Goal: Information Seeking & Learning: Learn about a topic

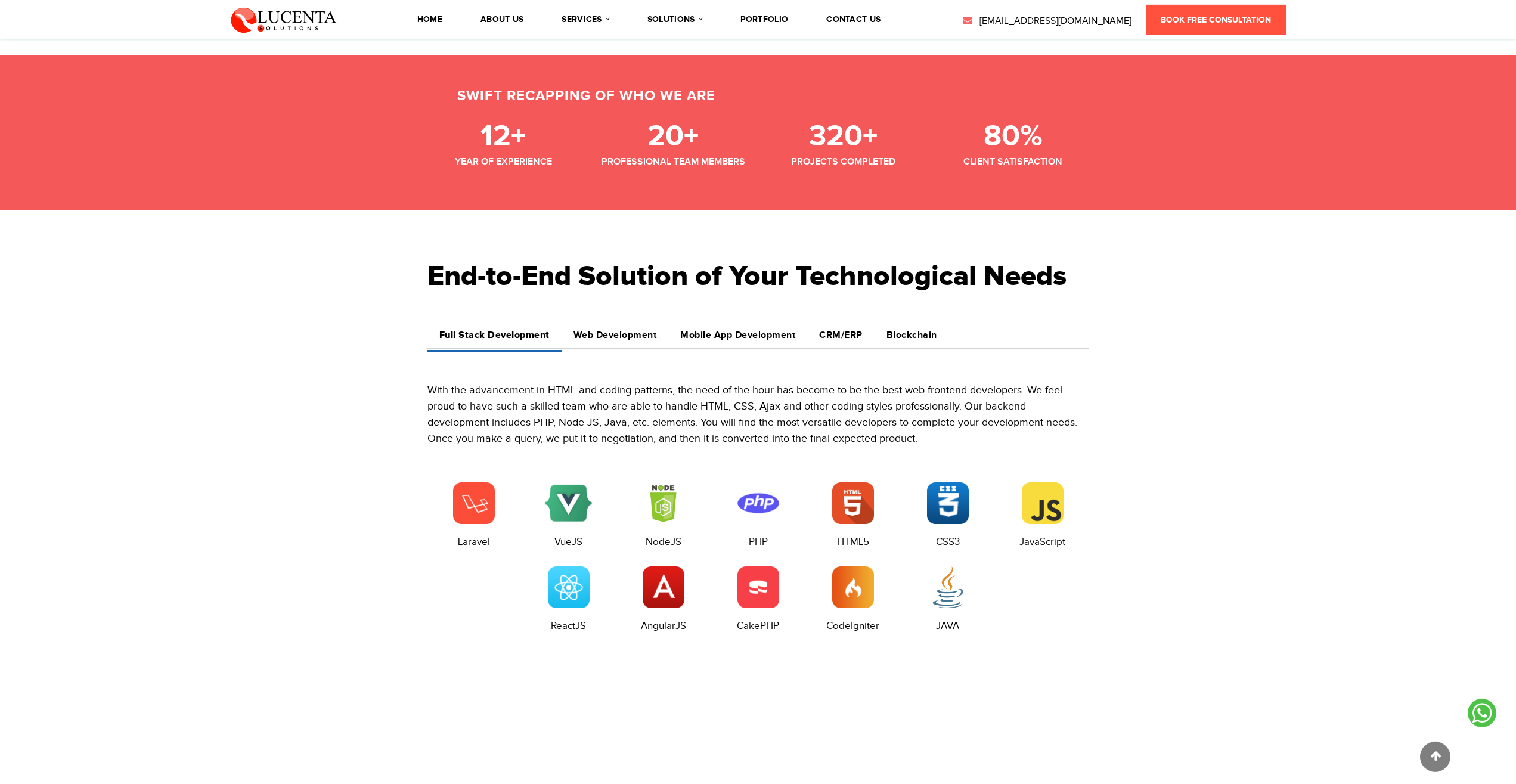
scroll to position [1459, 0]
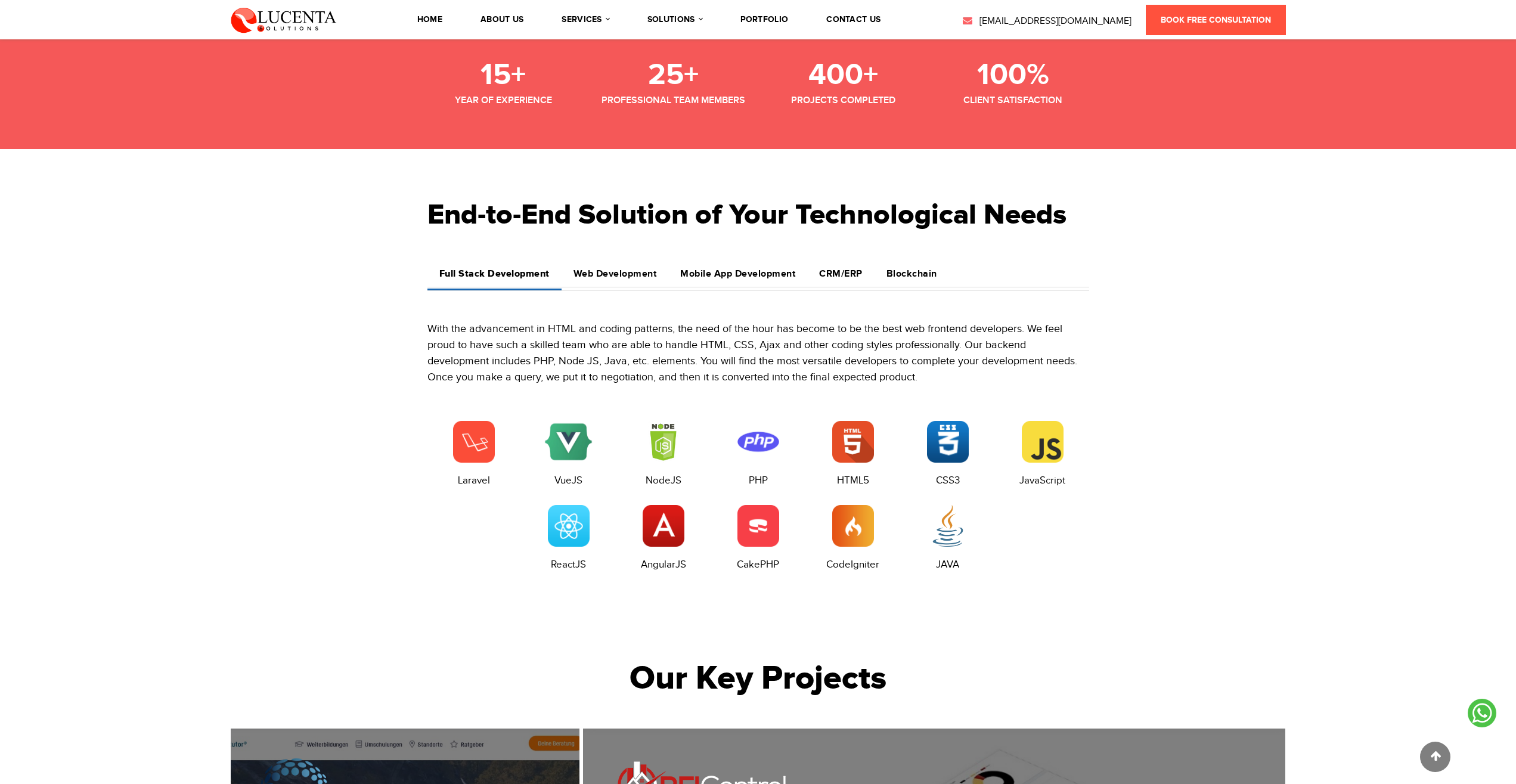
click at [517, 11] on li "About Us" at bounding box center [502, 19] width 55 height 33
click at [515, 25] on li "About Us" at bounding box center [502, 19] width 55 height 33
click at [516, 16] on link "About Us" at bounding box center [501, 20] width 43 height 9
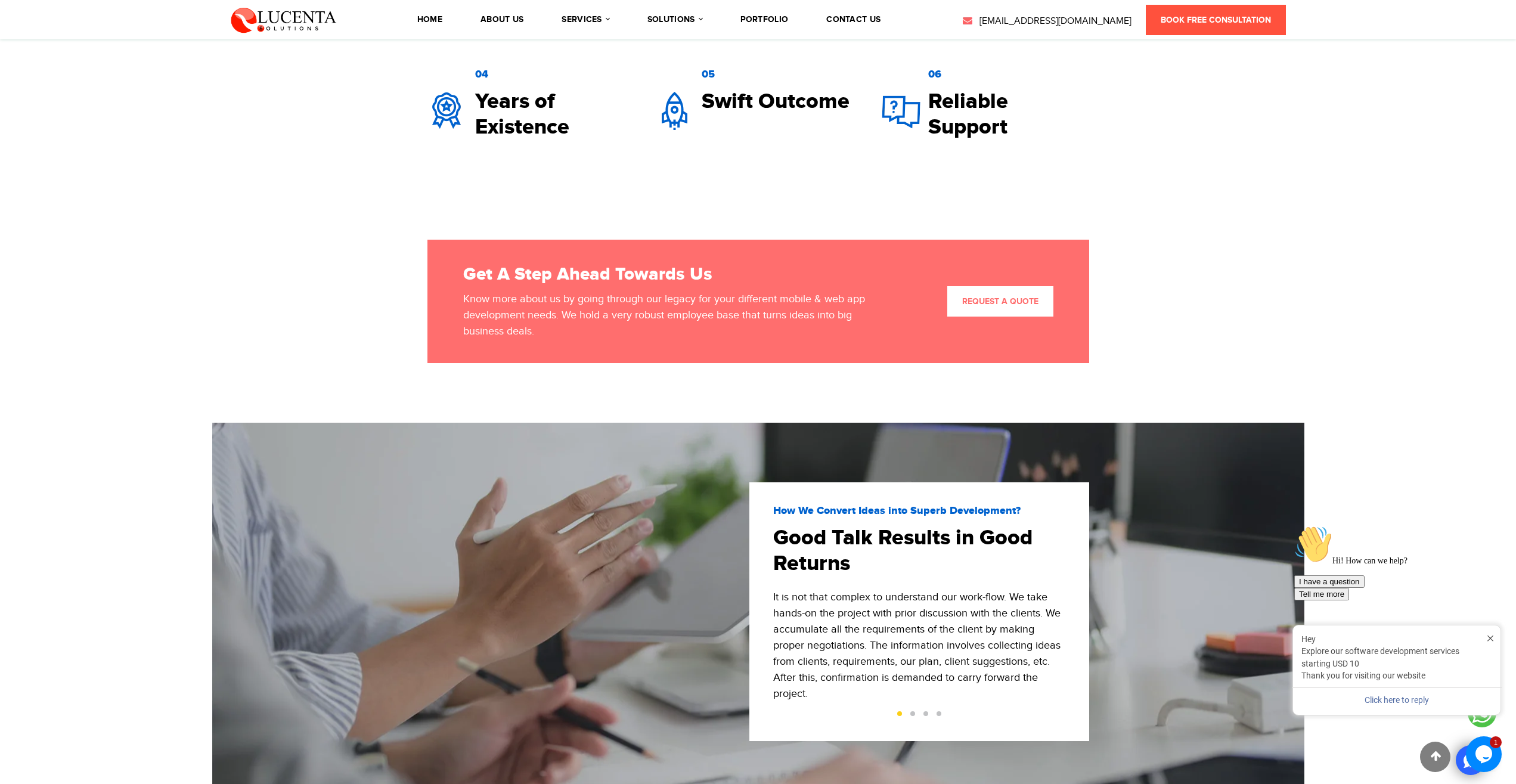
scroll to position [2130, 0]
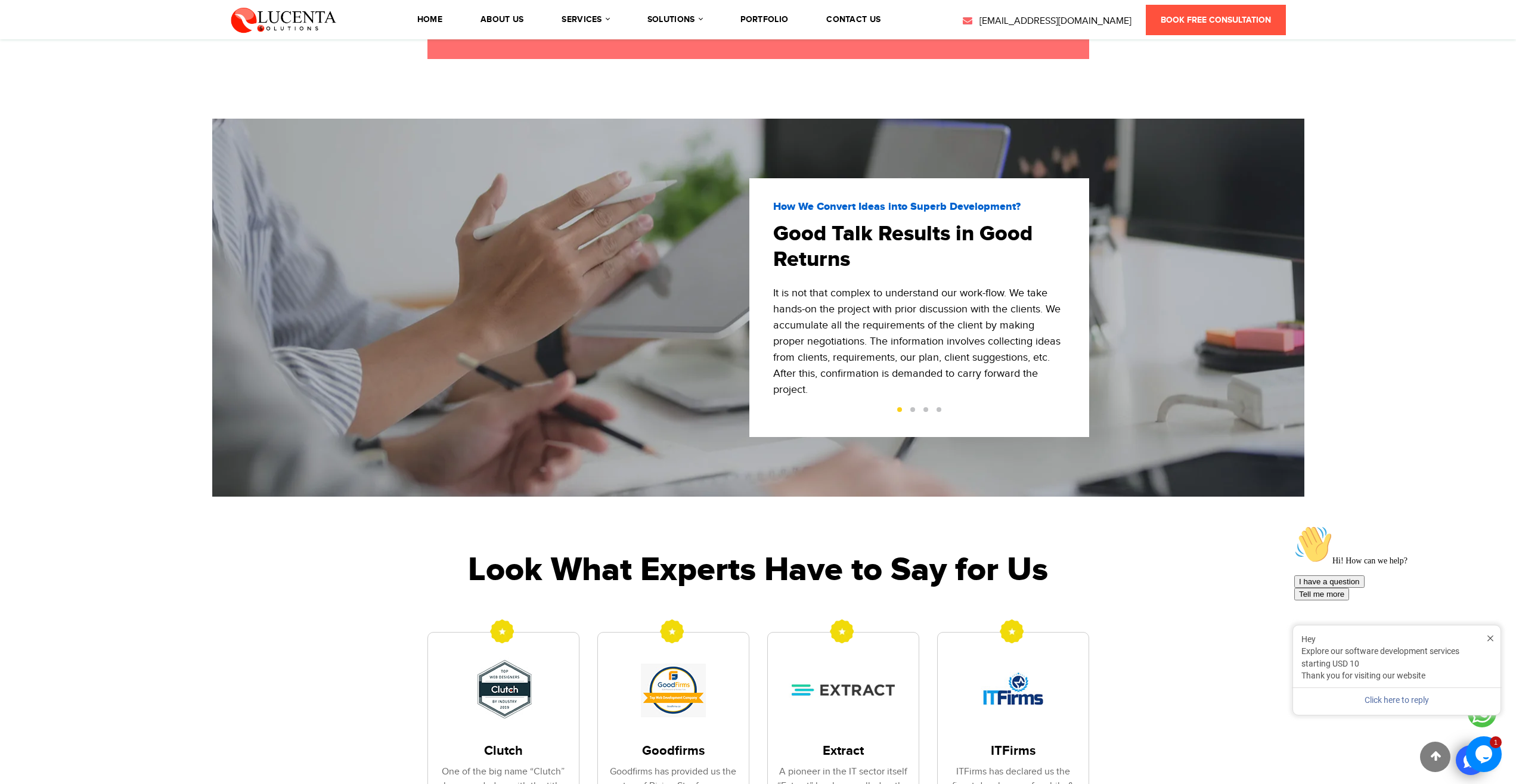
click at [913, 412] on button at bounding box center [912, 409] width 4 height 4
click at [926, 412] on button at bounding box center [925, 409] width 4 height 4
click at [937, 410] on button at bounding box center [939, 409] width 4 height 4
click at [901, 409] on button at bounding box center [899, 409] width 4 height 4
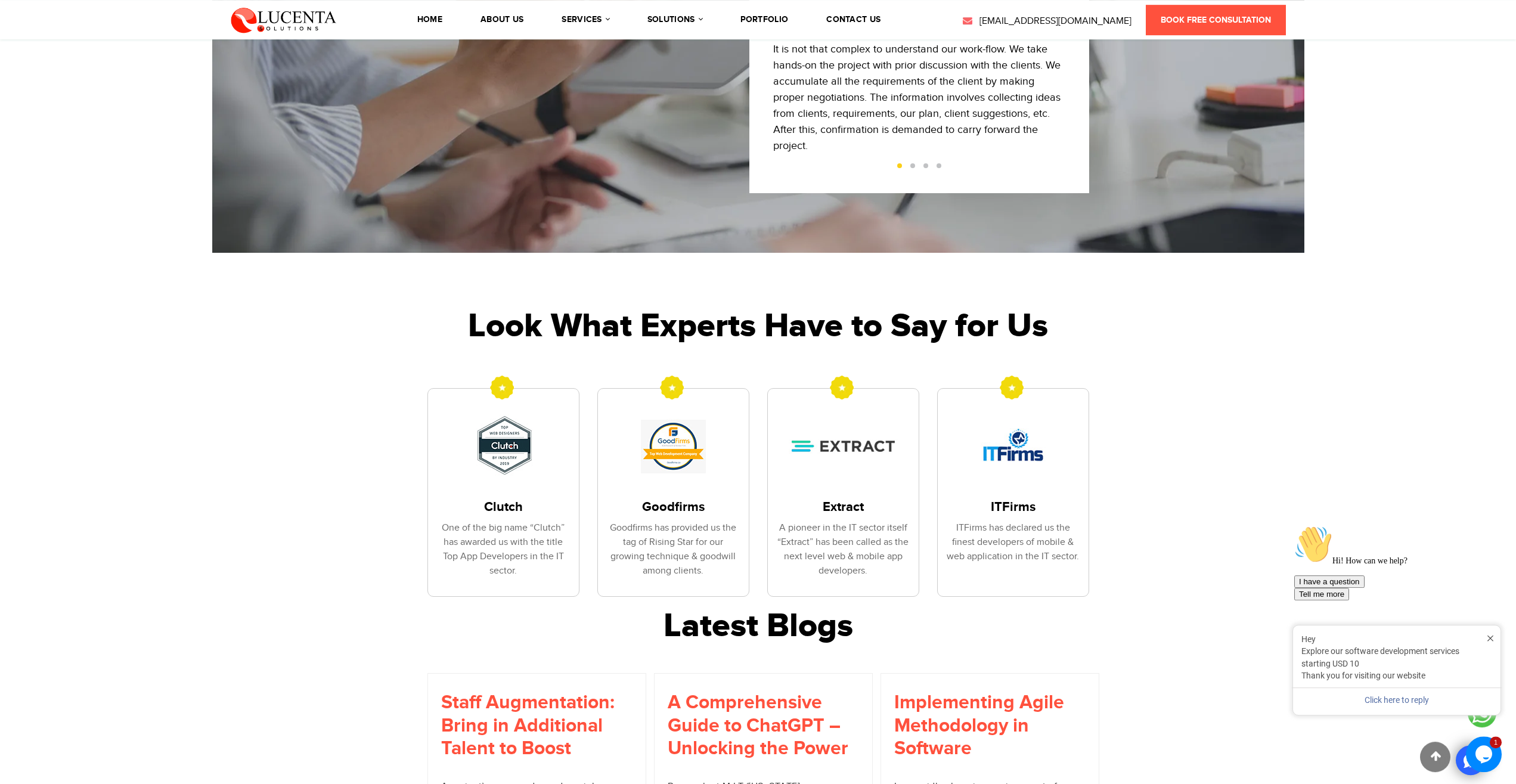
scroll to position [2433, 0]
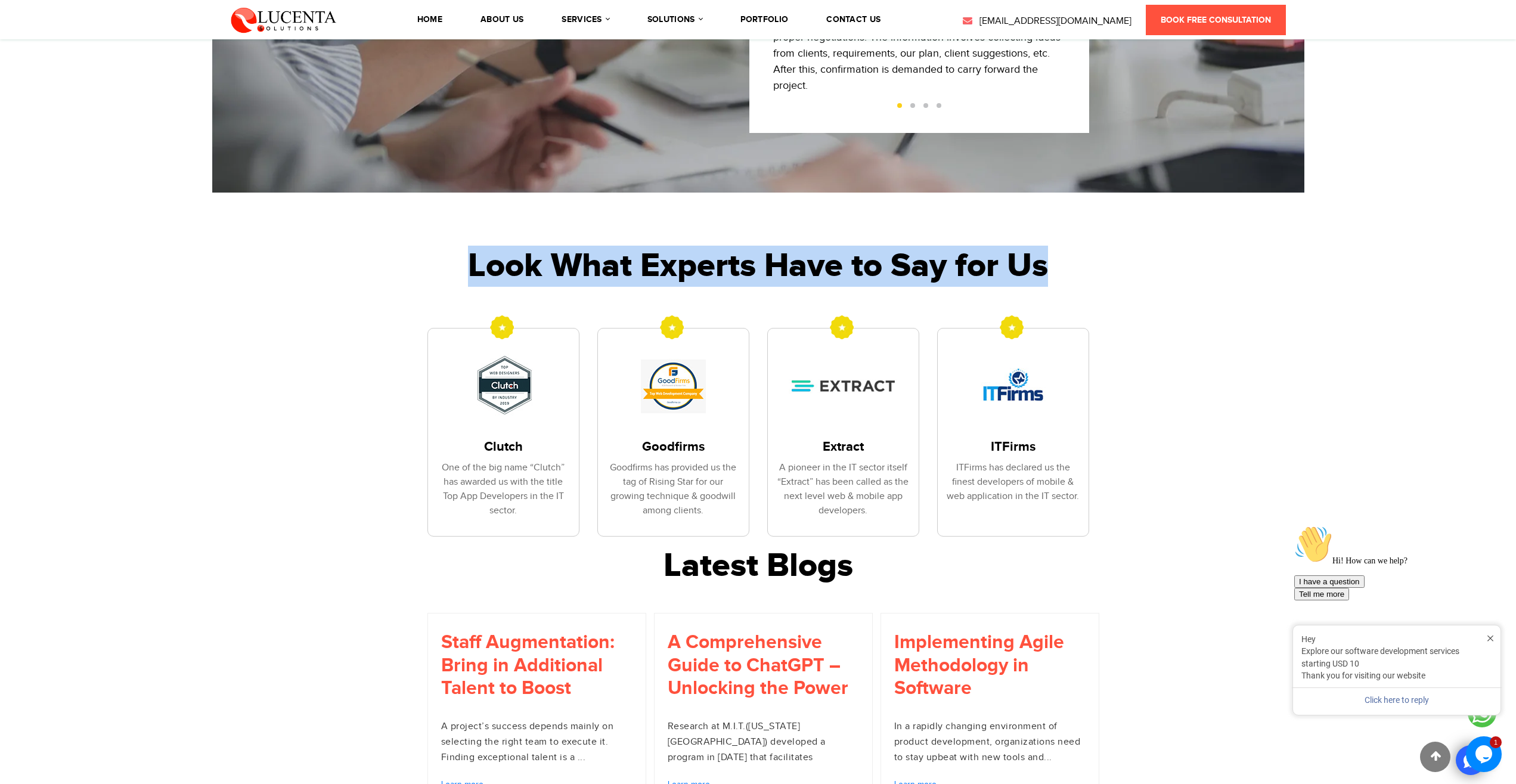
drag, startPoint x: 461, startPoint y: 270, endPoint x: 1236, endPoint y: 280, distance: 775.1
click at [1236, 280] on section "Look What Experts Have to Say for Us Clutch One of the big name “Clutch” has aw…" at bounding box center [758, 370] width 1516 height 354
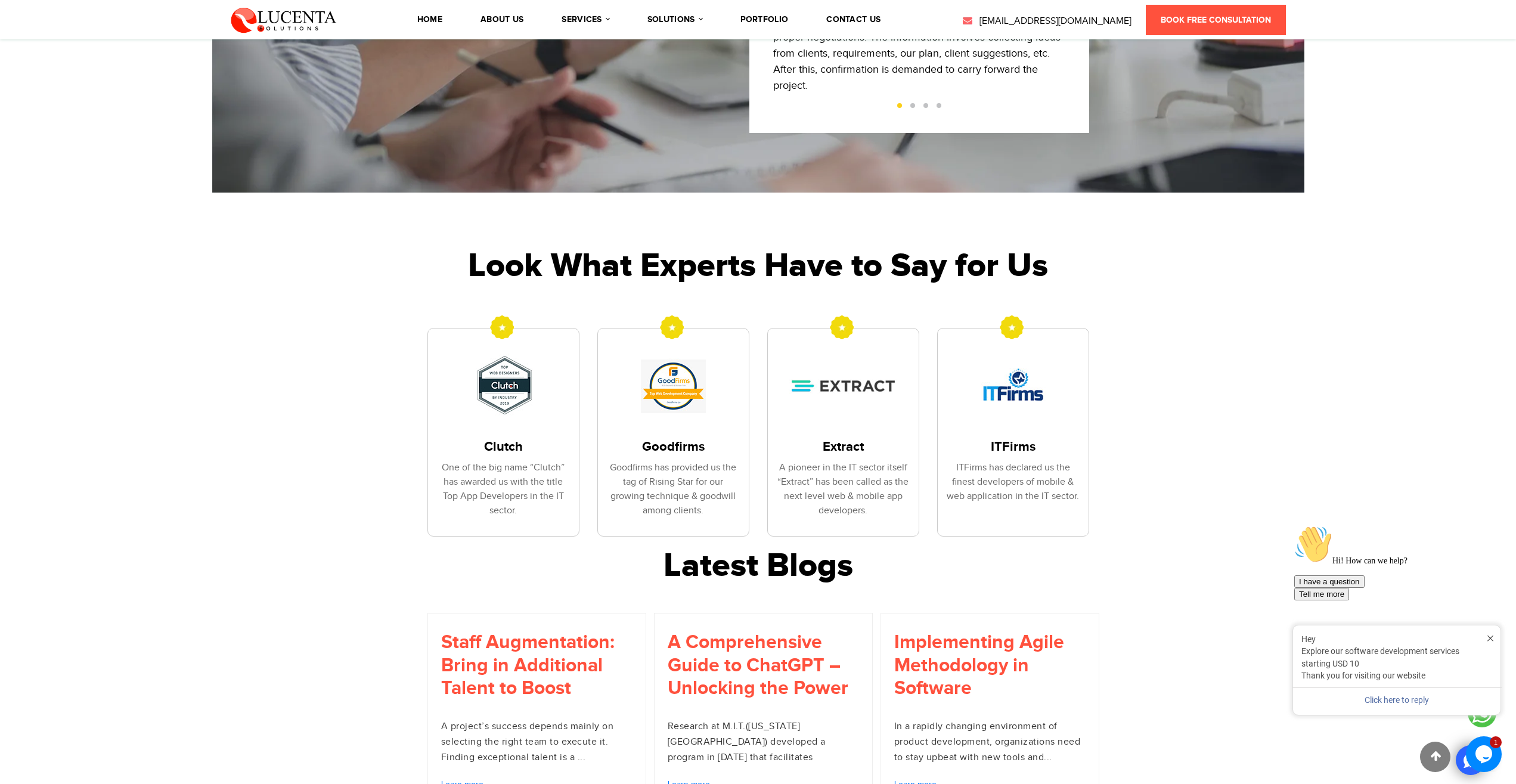
click at [1236, 280] on section "Look What Experts Have to Say for Us Clutch One of the big name “Clutch” has aw…" at bounding box center [758, 370] width 1516 height 354
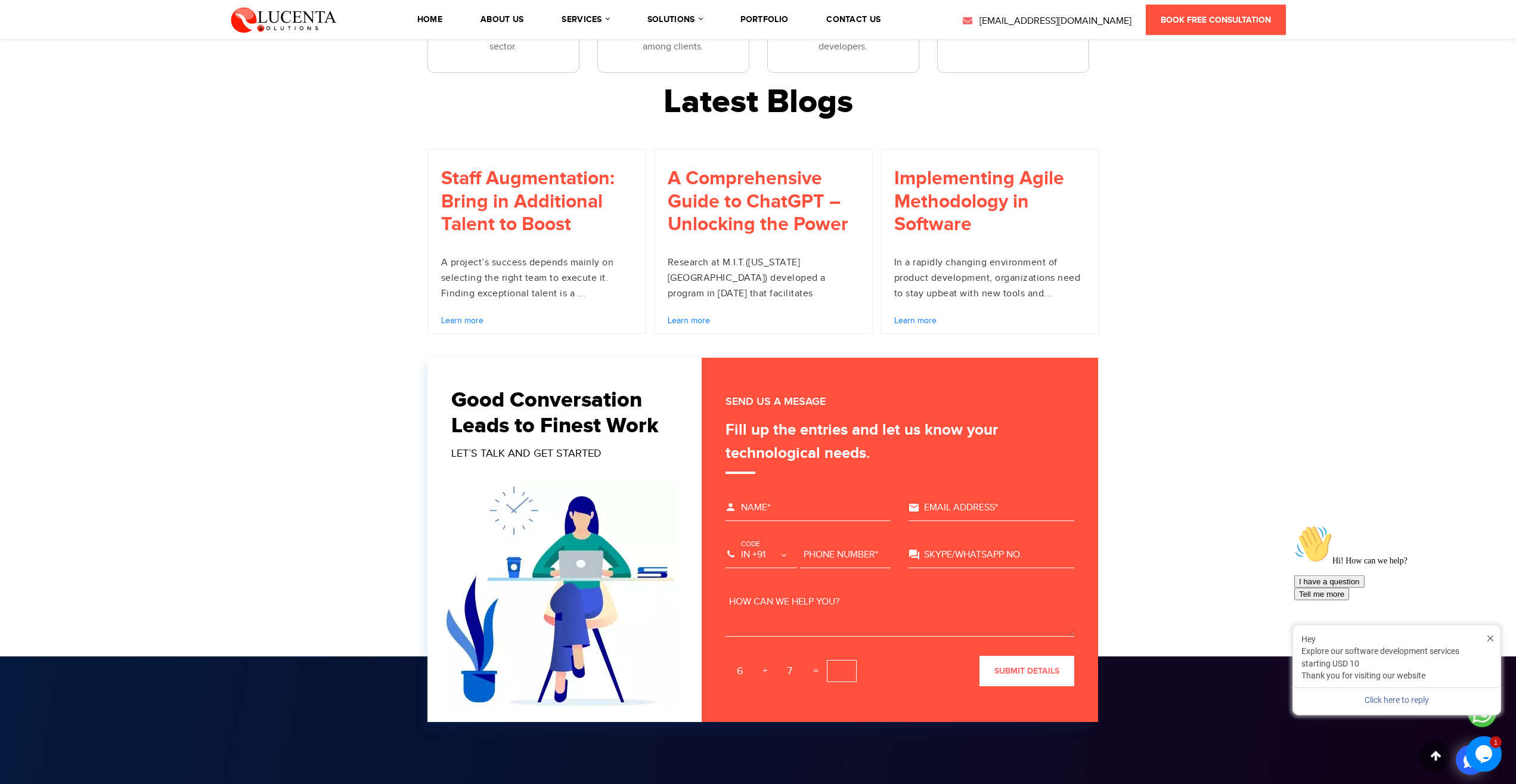
scroll to position [2980, 0]
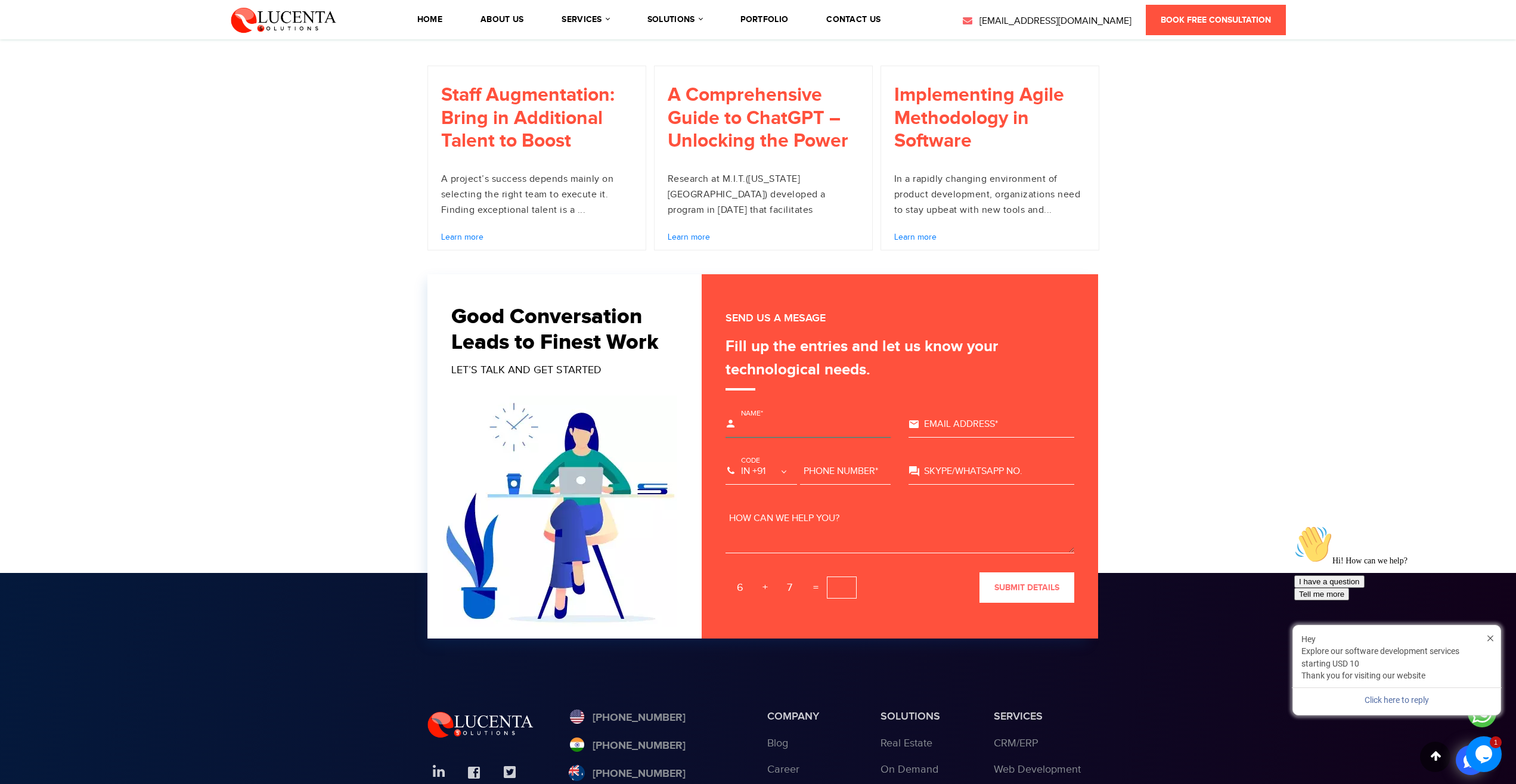
click at [786, 422] on input "text" at bounding box center [808, 425] width 166 height 26
click at [820, 478] on input "text" at bounding box center [846, 471] width 91 height 26
click at [962, 424] on input "text" at bounding box center [991, 425] width 166 height 26
click at [966, 471] on input "text" at bounding box center [991, 471] width 166 height 26
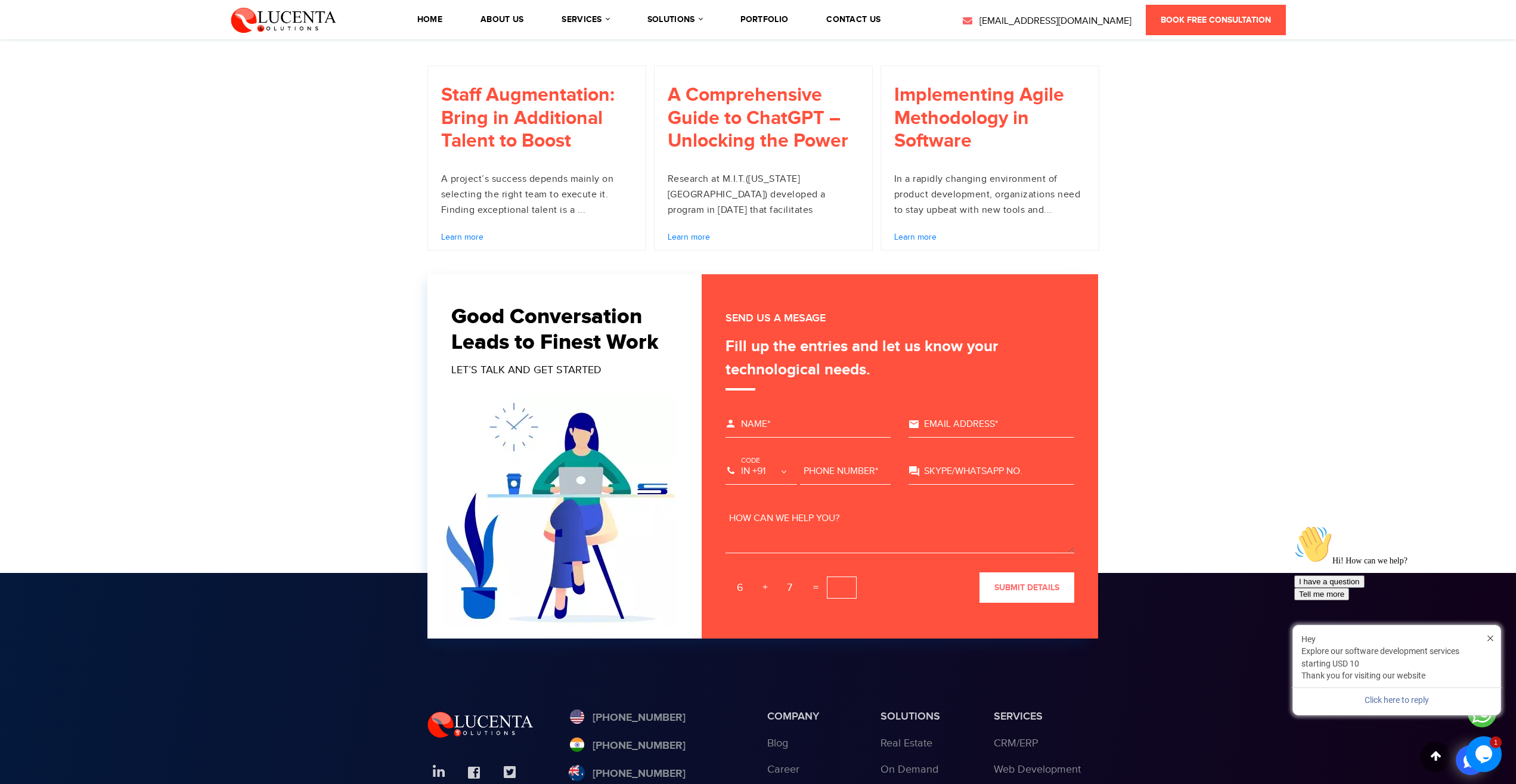
click at [846, 587] on input "text" at bounding box center [842, 587] width 30 height 22
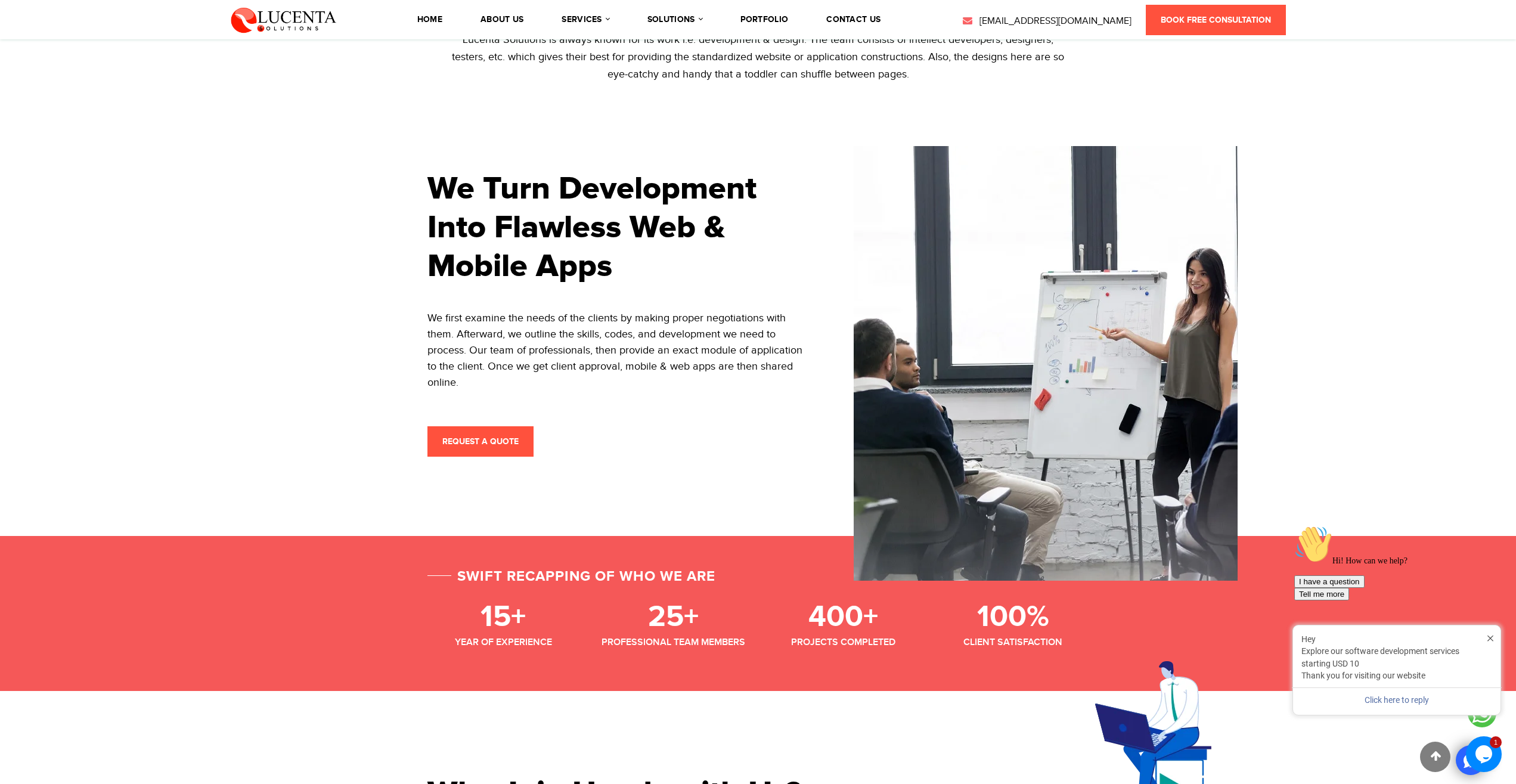
scroll to position [730, 0]
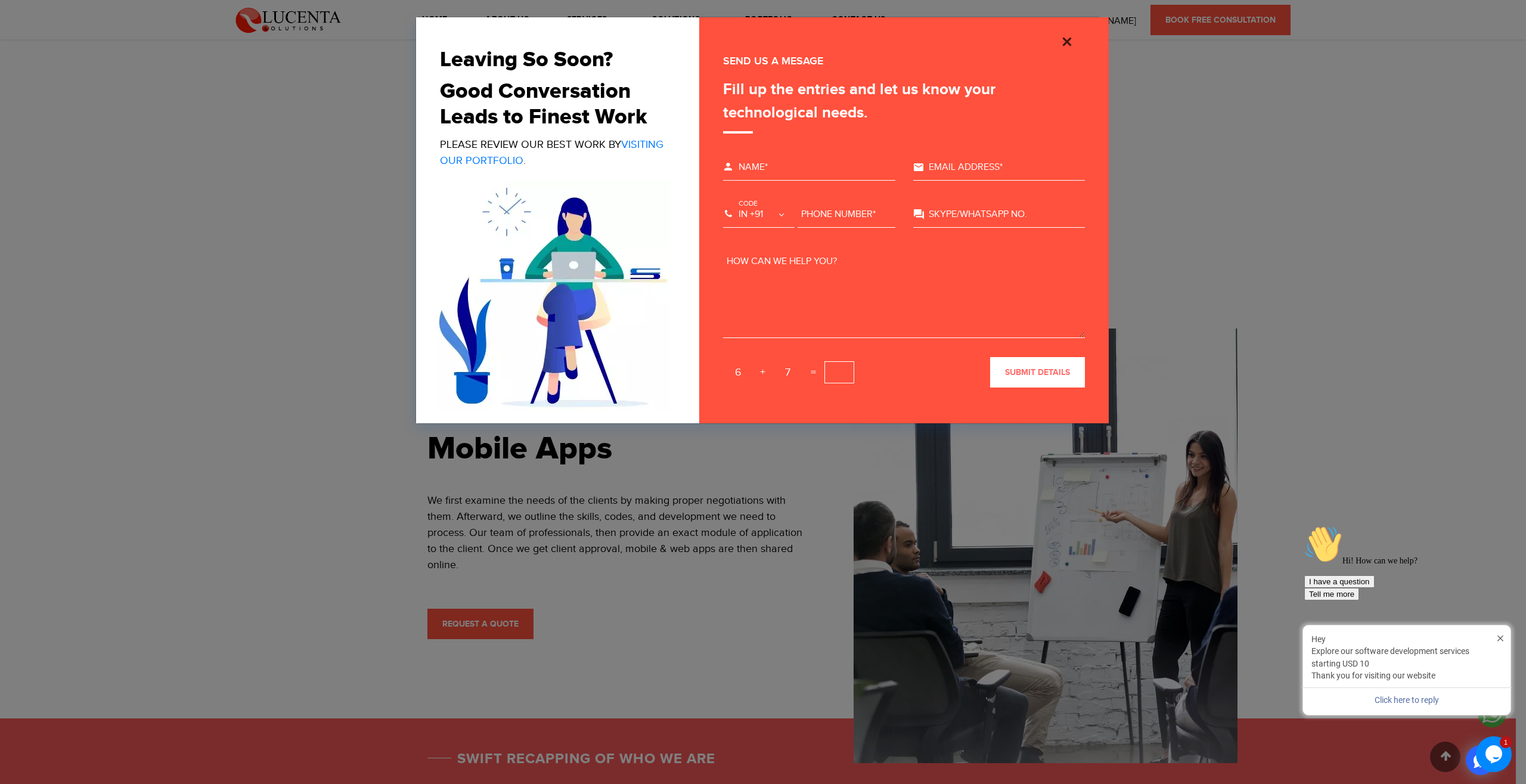
click at [1068, 41] on img "Close" at bounding box center [1067, 41] width 14 height 14
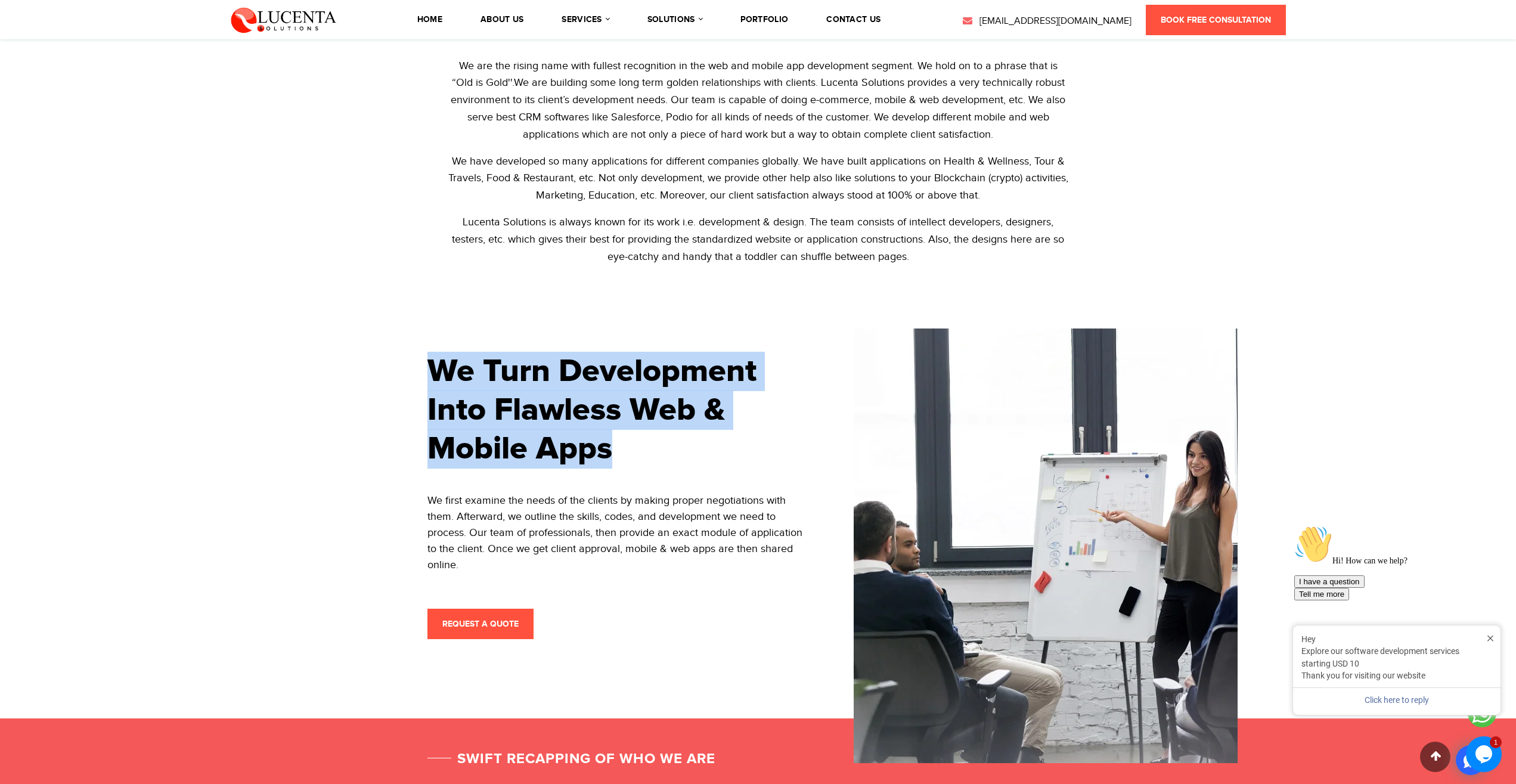
drag, startPoint x: 436, startPoint y: 366, endPoint x: 652, endPoint y: 467, distance: 238.4
click at [652, 467] on h2 "We Turn Development Into Flawless Web & Mobile Apps" at bounding box center [617, 410] width 379 height 116
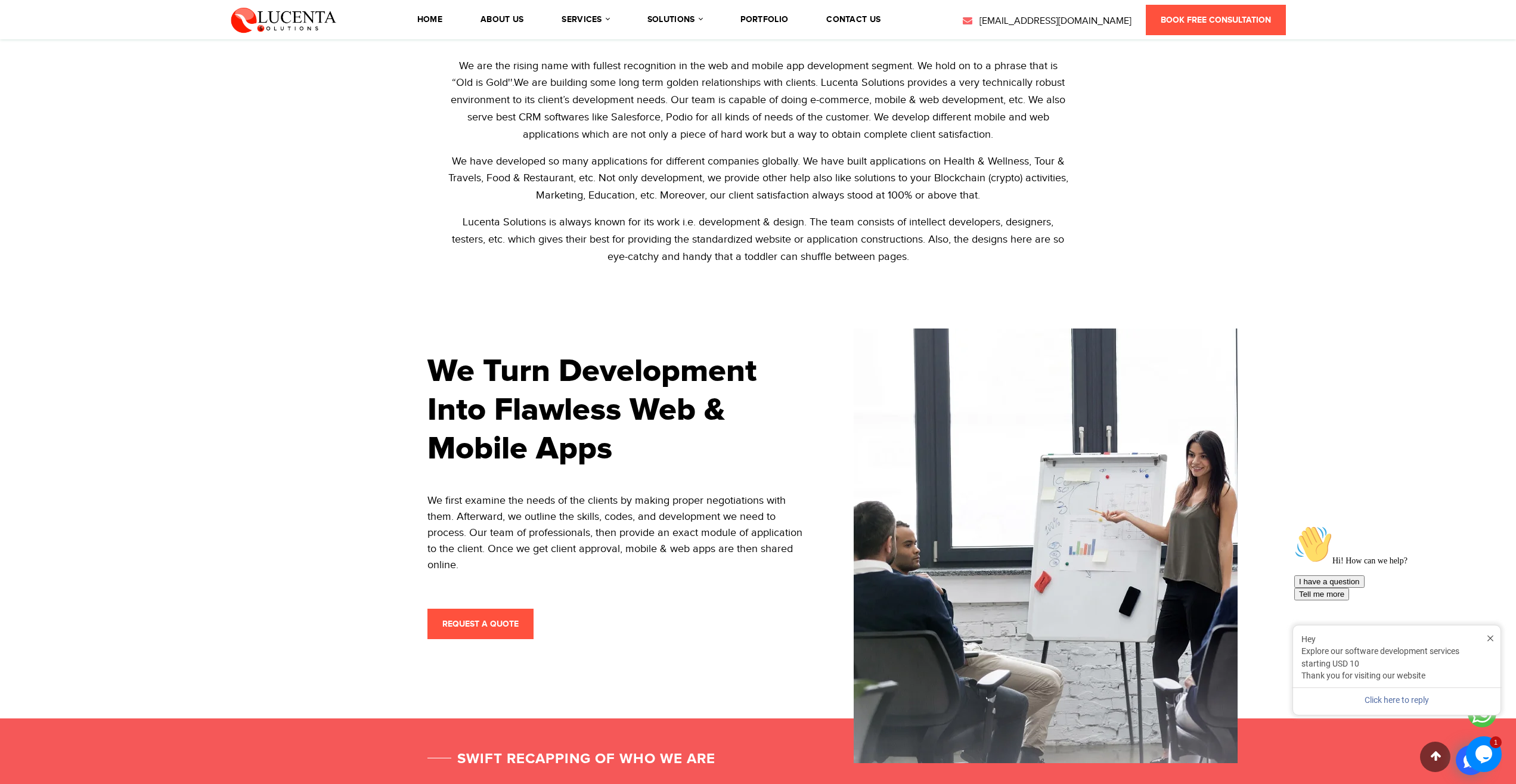
click at [652, 467] on h2 "We Turn Development Into Flawless Web & Mobile Apps" at bounding box center [617, 410] width 379 height 116
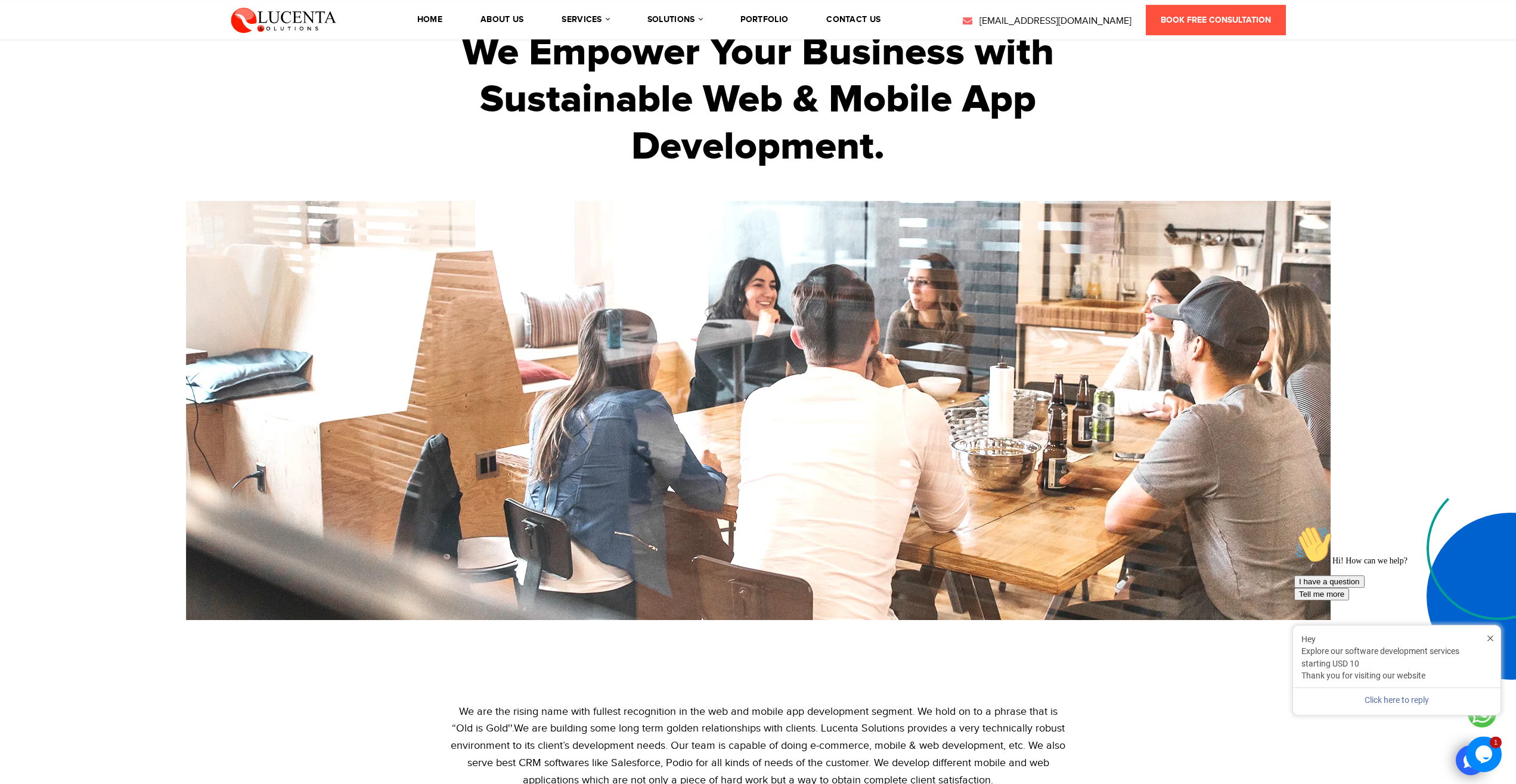
scroll to position [122, 0]
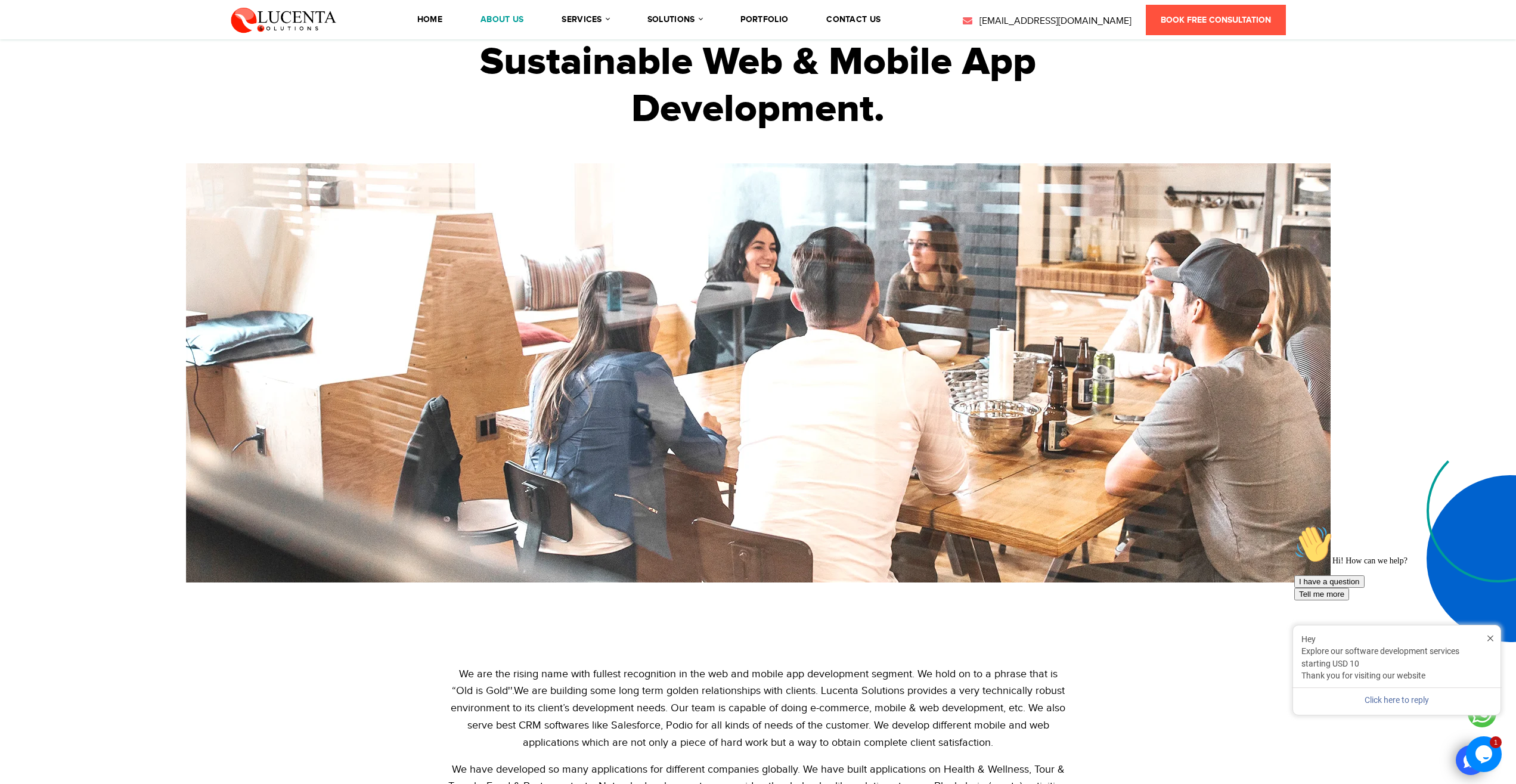
click at [523, 24] on link "About Us" at bounding box center [501, 20] width 43 height 9
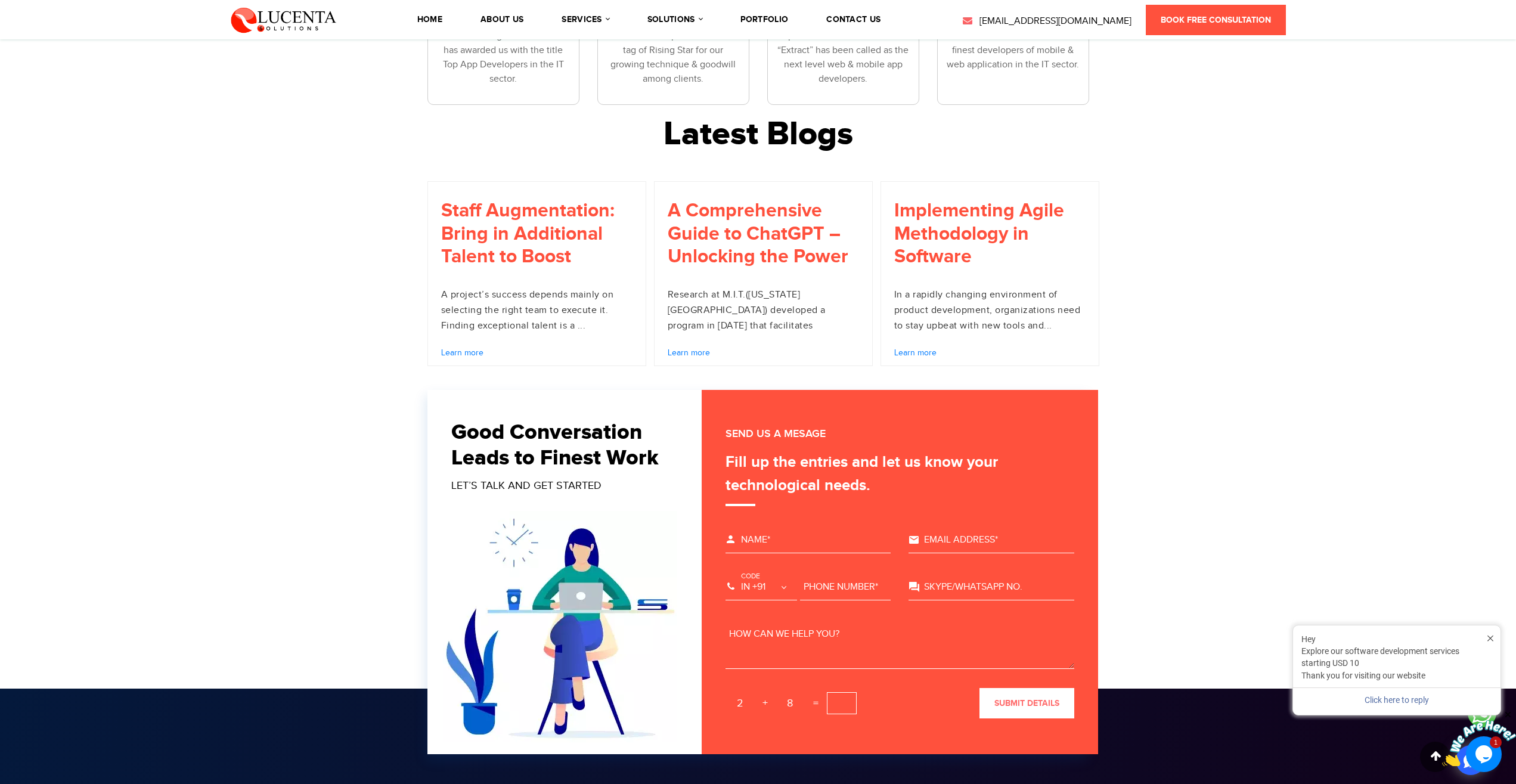
scroll to position [2743, 0]
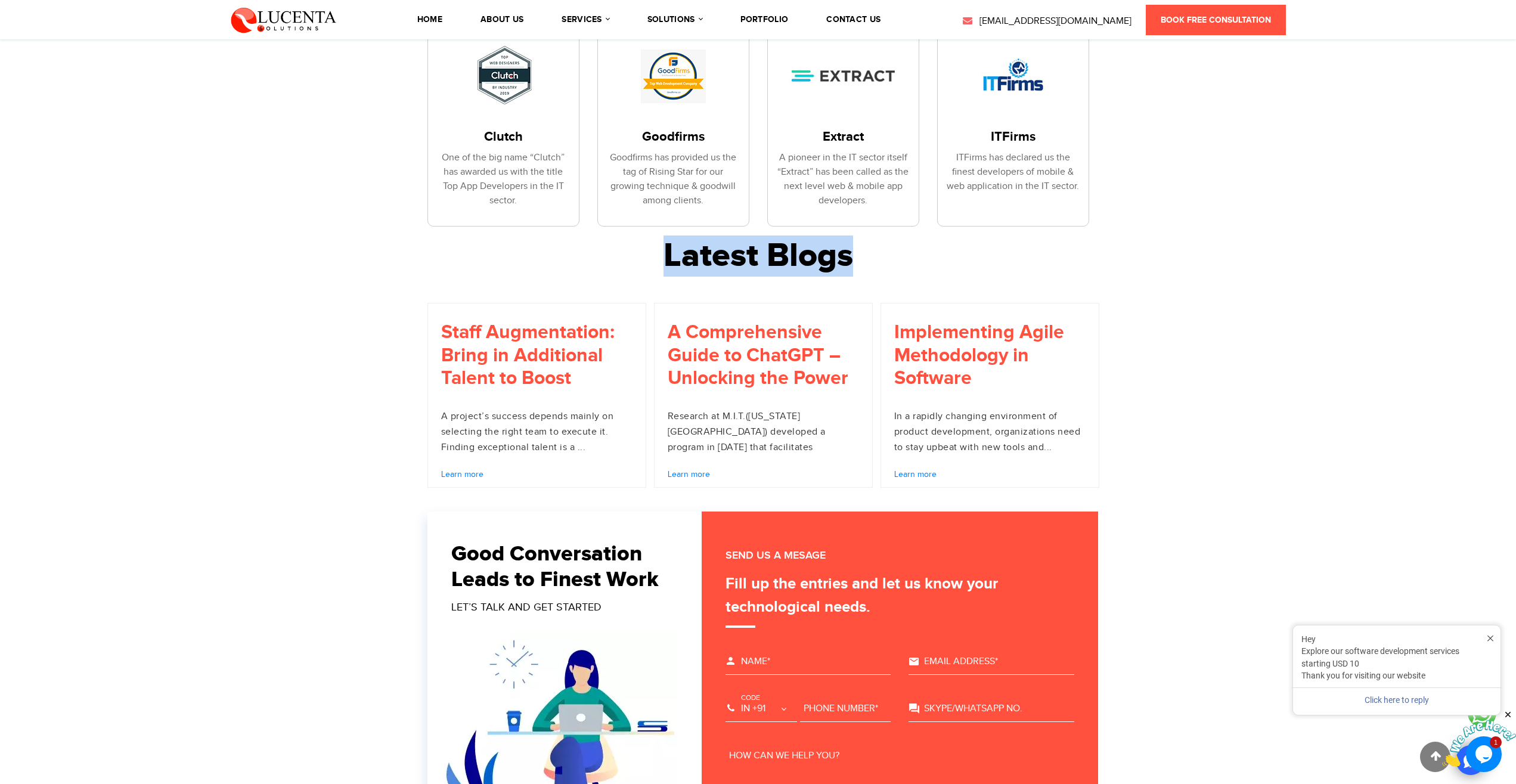
drag, startPoint x: 660, startPoint y: 254, endPoint x: 851, endPoint y: 257, distance: 191.0
click at [851, 257] on h2 "Latest Blogs" at bounding box center [758, 256] width 1516 height 40
click at [832, 257] on h2 "Latest Blogs" at bounding box center [758, 256] width 1516 height 40
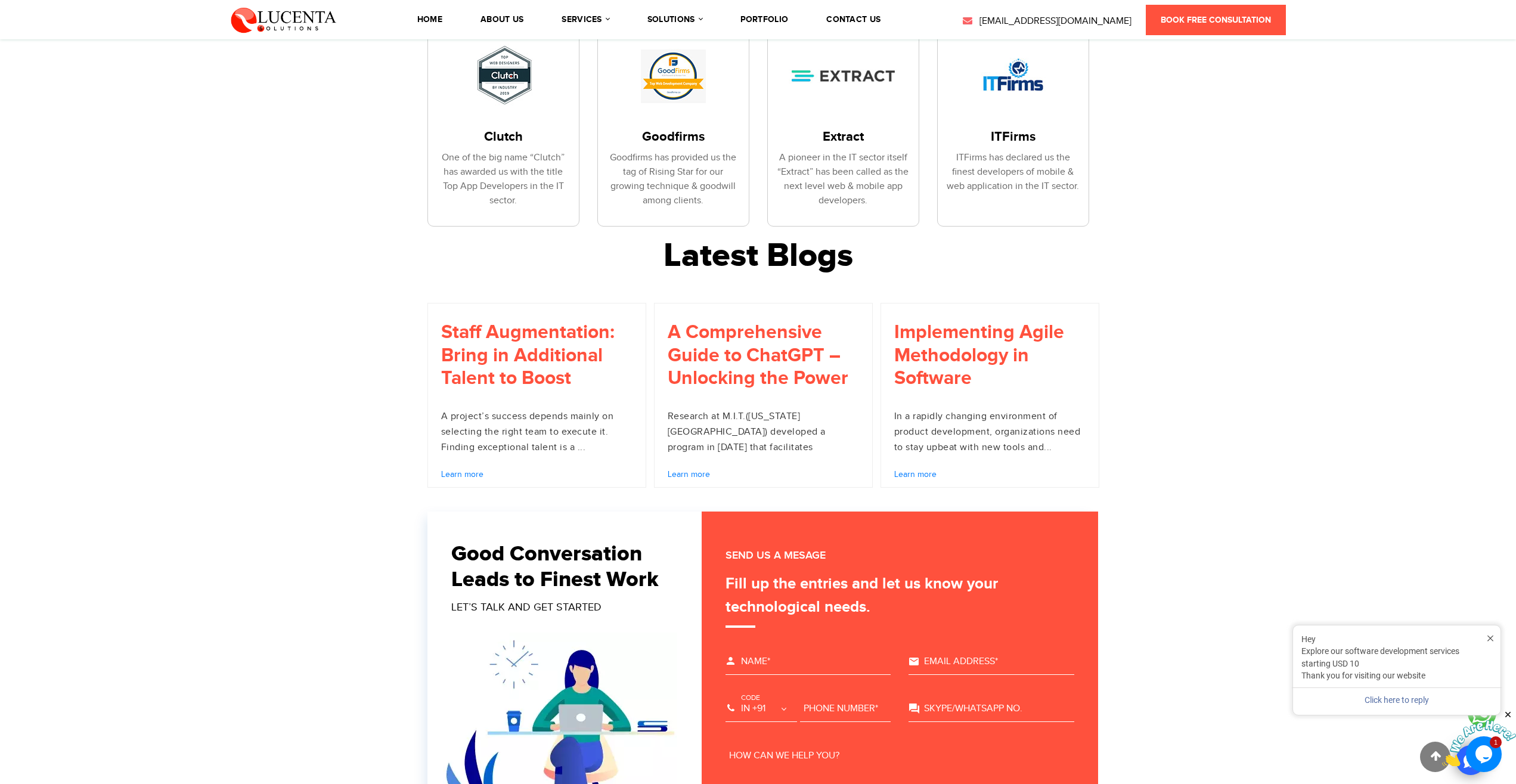
click at [832, 257] on h2 "Latest Blogs" at bounding box center [758, 256] width 1516 height 40
click at [920, 244] on h2 "Latest Blogs" at bounding box center [758, 256] width 1516 height 40
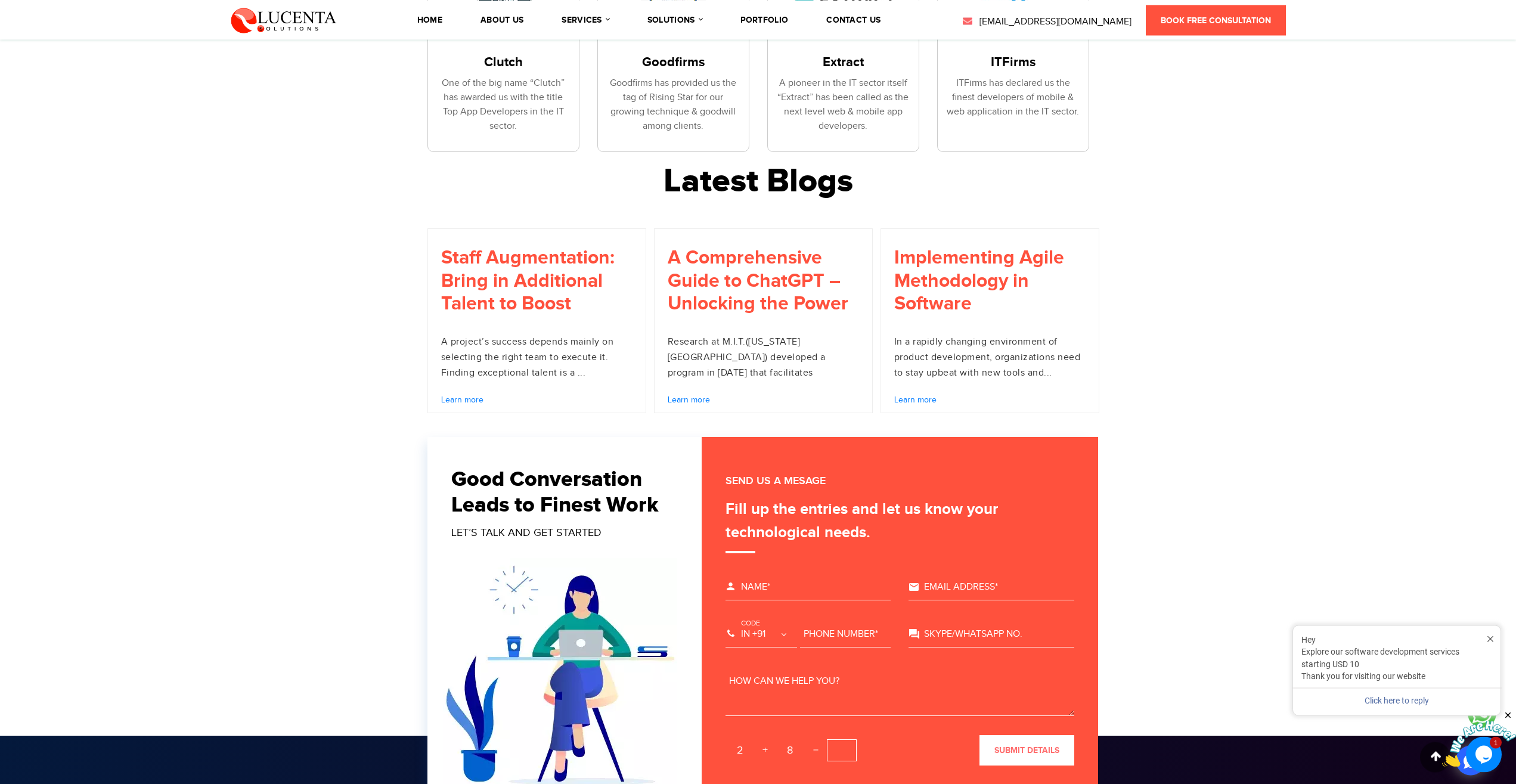
scroll to position [2926, 0]
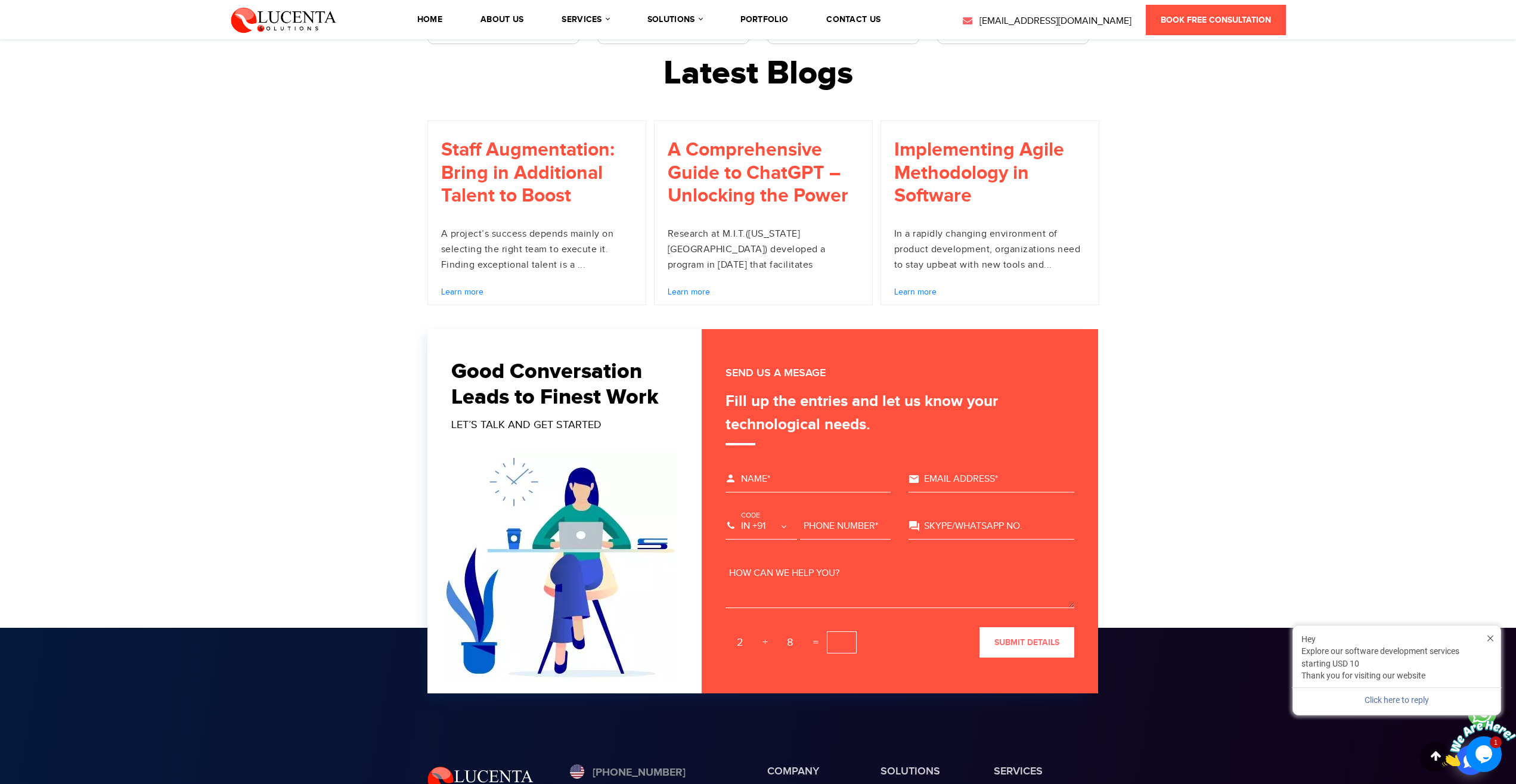
click at [1494, 637] on div "* Hey Explore our software development services starting USD 10 Thank you for v…" at bounding box center [1397, 669] width 209 height 90
click at [1491, 639] on icon "Close greeting" at bounding box center [1491, 638] width 6 height 9
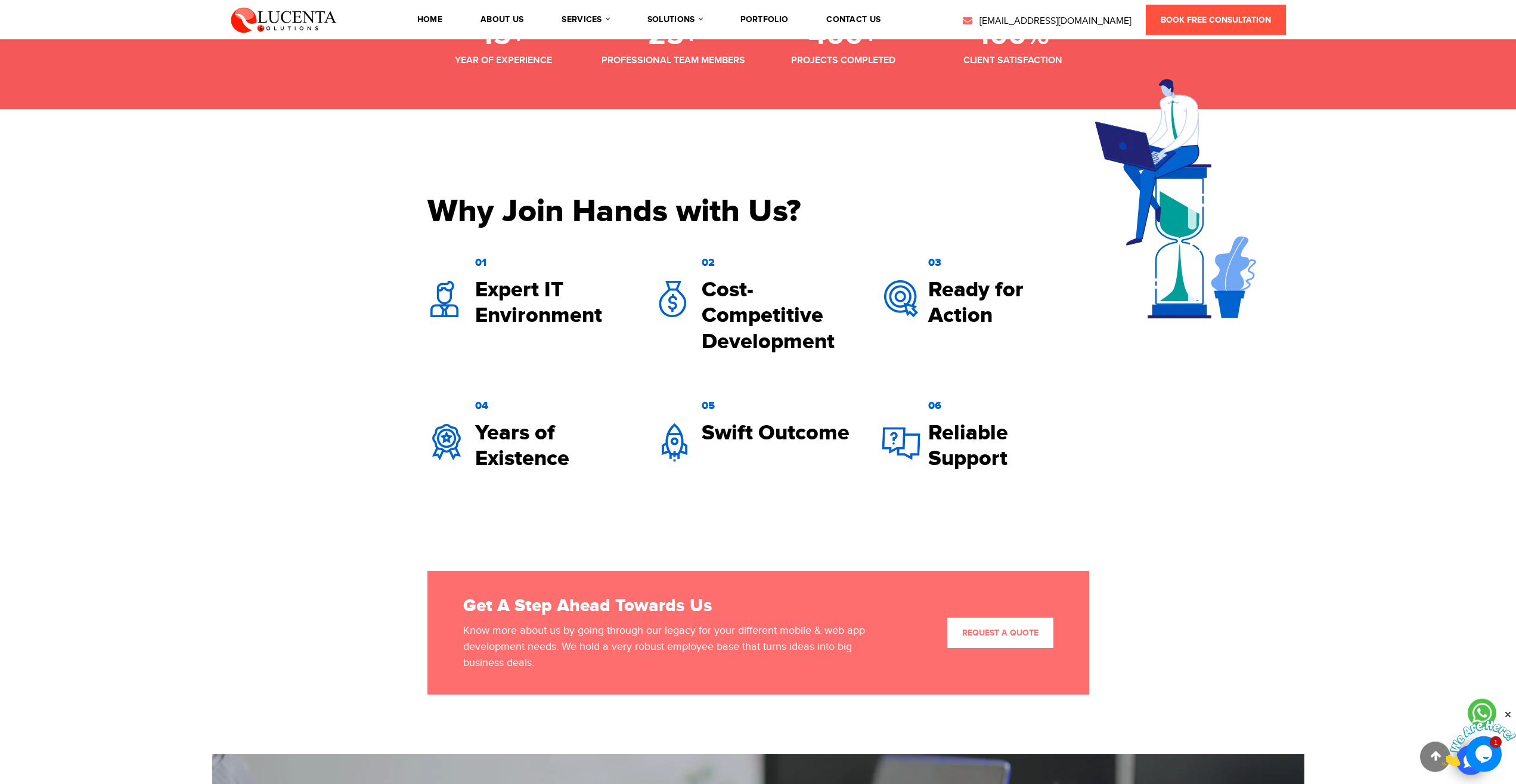
scroll to position [1394, 0]
